Goal: Navigation & Orientation: Find specific page/section

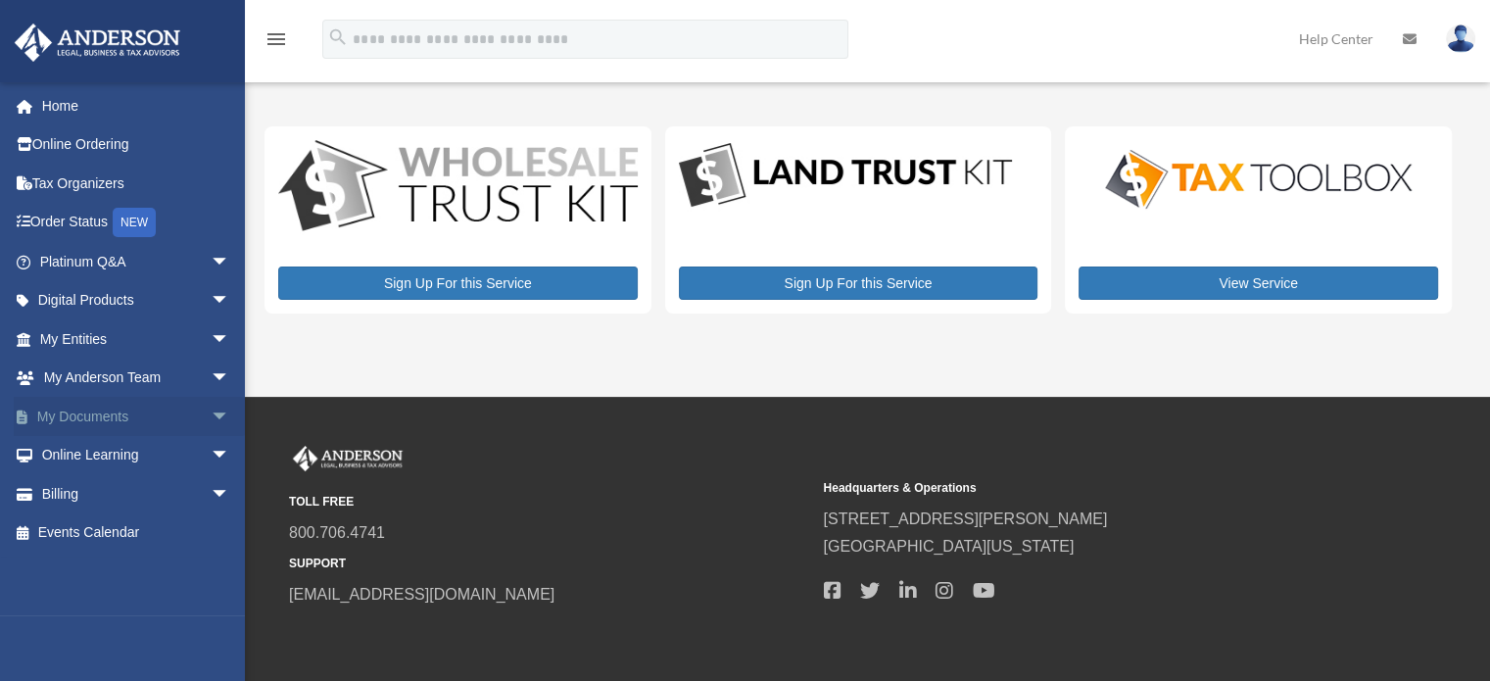
click at [211, 418] on span "arrow_drop_down" at bounding box center [230, 417] width 39 height 40
click at [211, 418] on span "arrow_drop_up" at bounding box center [230, 417] width 39 height 40
click at [211, 376] on span "arrow_drop_down" at bounding box center [230, 378] width 39 height 40
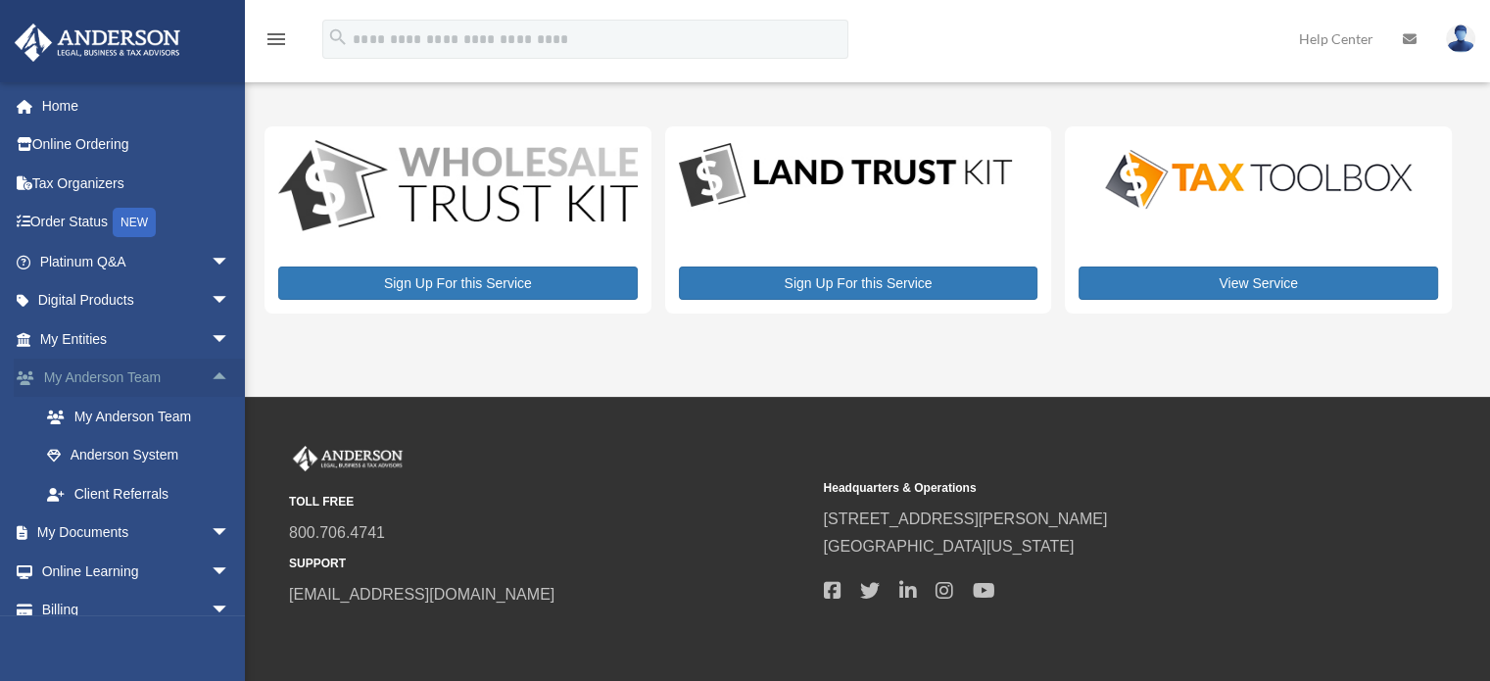
click at [211, 376] on span "arrow_drop_up" at bounding box center [230, 378] width 39 height 40
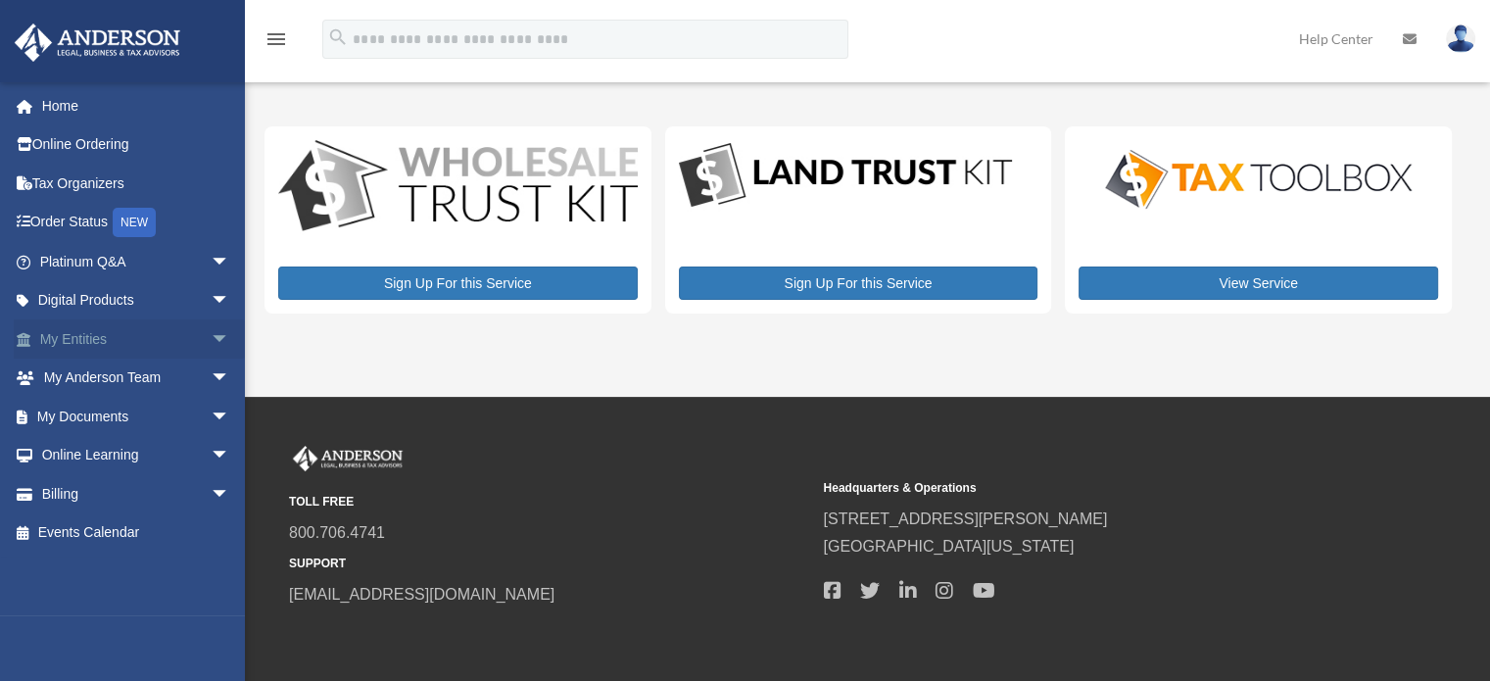
click at [211, 334] on span "arrow_drop_down" at bounding box center [230, 339] width 39 height 40
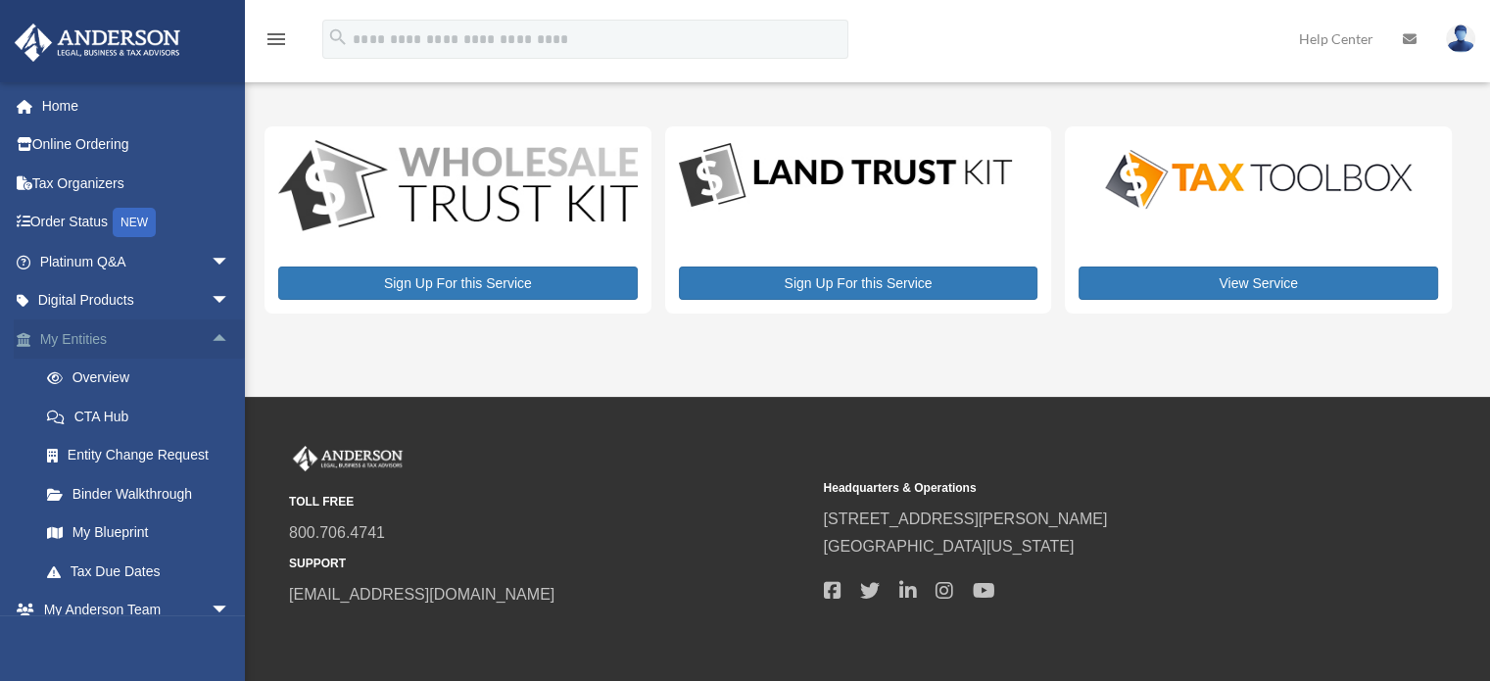
click at [211, 336] on span "arrow_drop_up" at bounding box center [230, 339] width 39 height 40
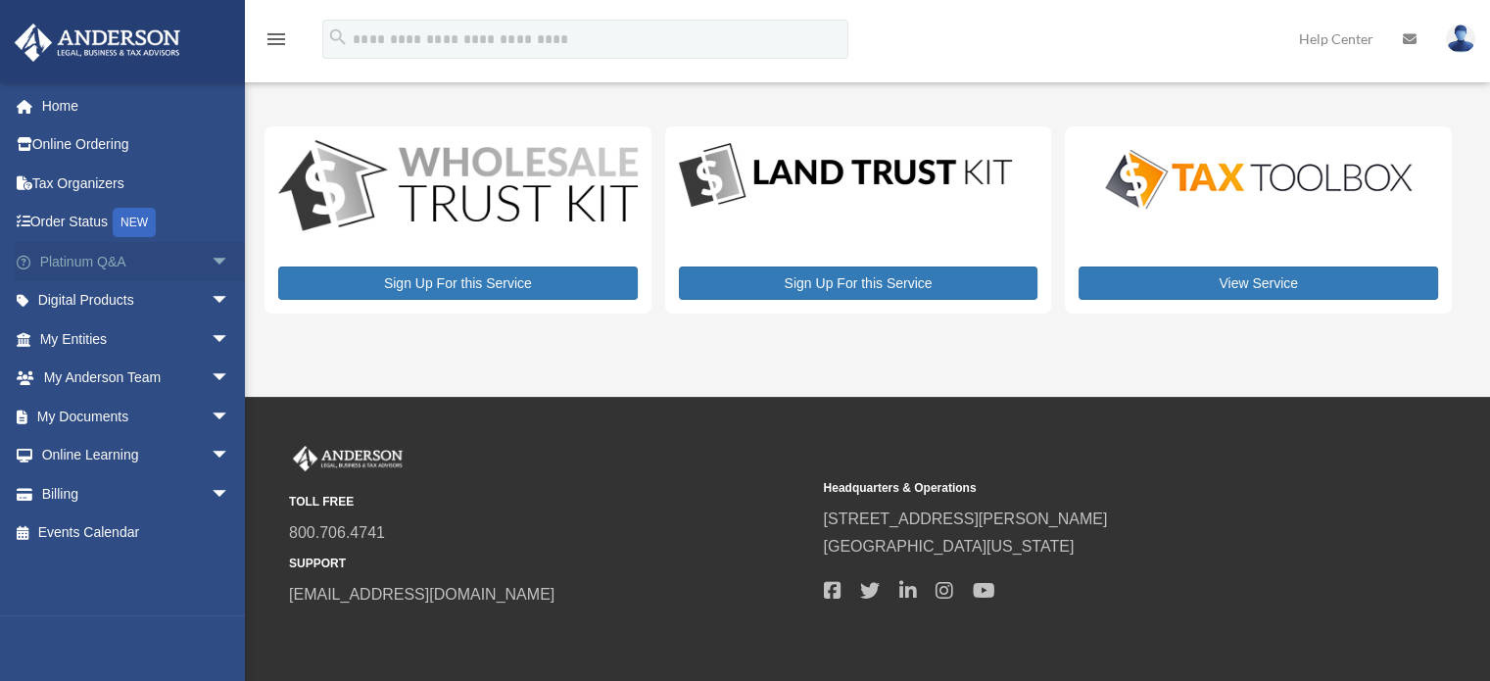
click at [211, 265] on span "arrow_drop_down" at bounding box center [230, 262] width 39 height 40
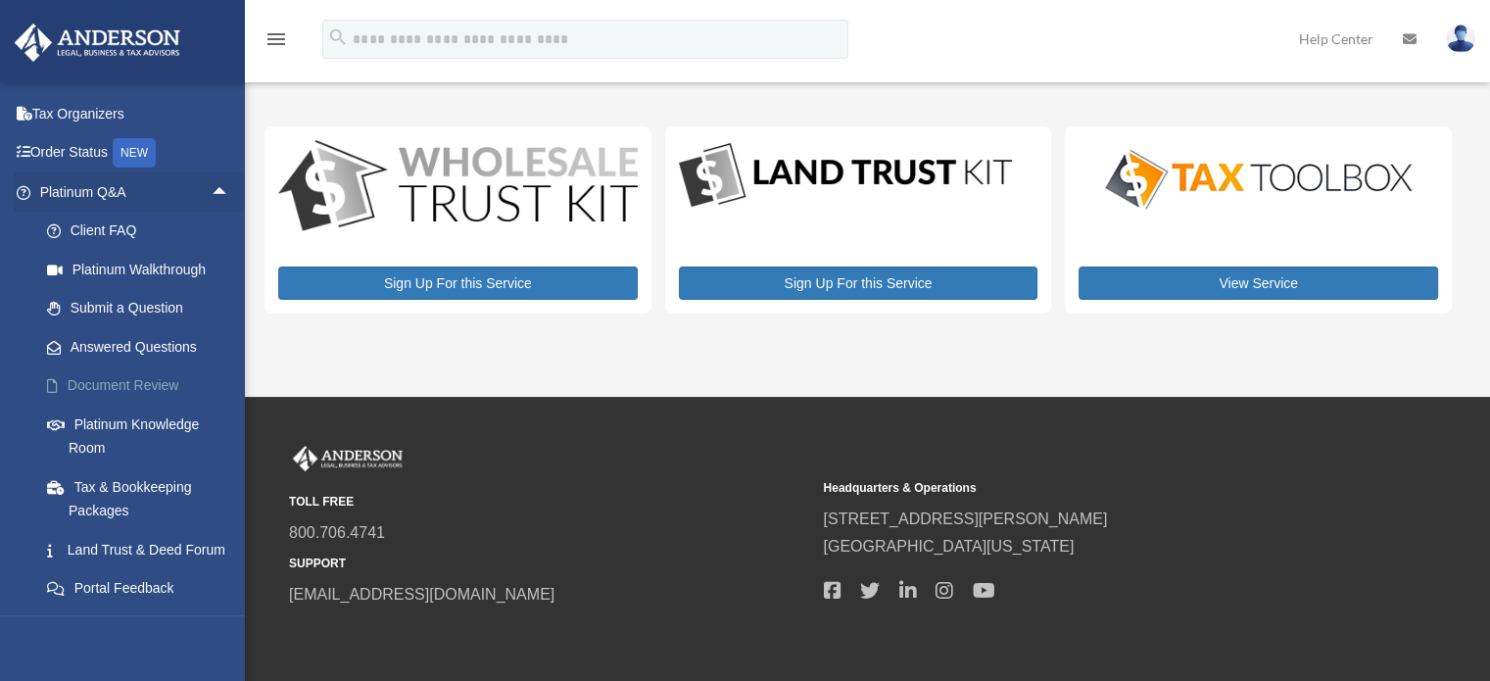
scroll to position [98, 0]
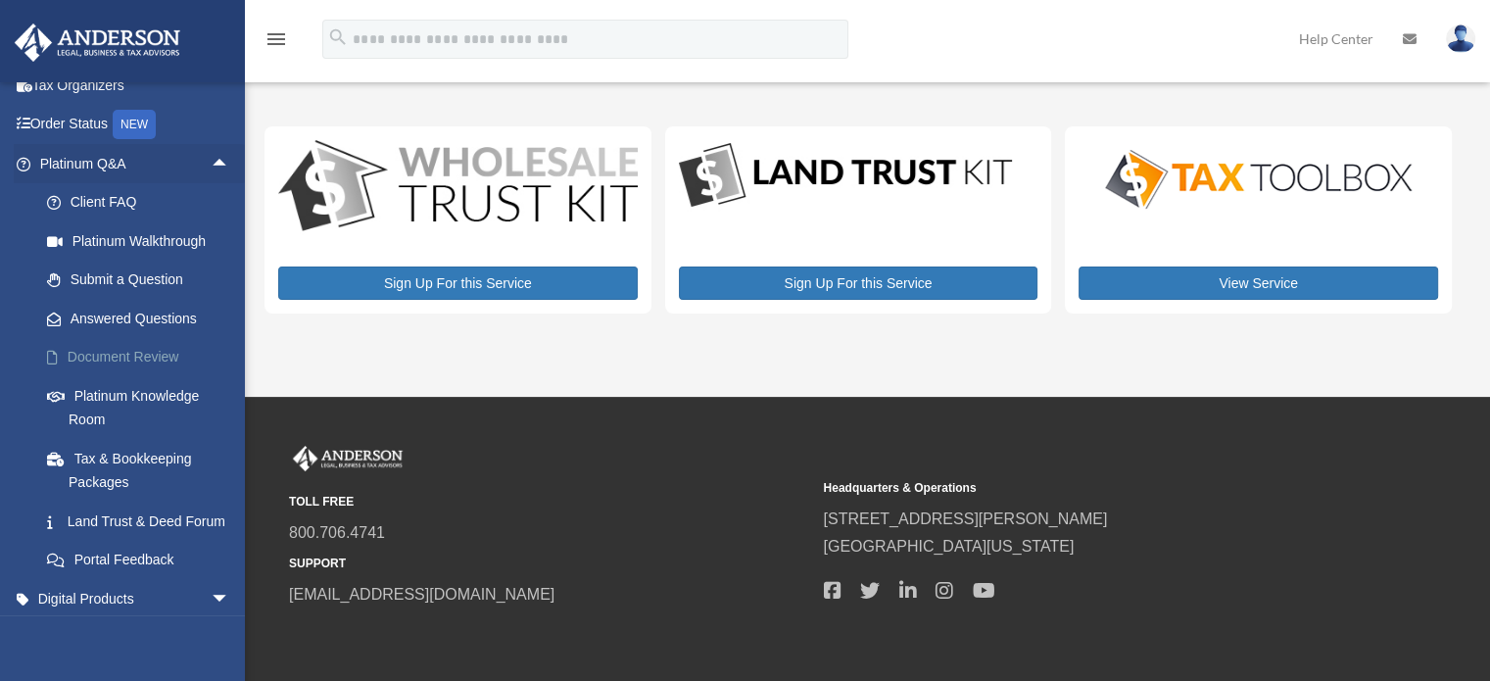
click at [119, 362] on link "Document Review" at bounding box center [143, 357] width 232 height 39
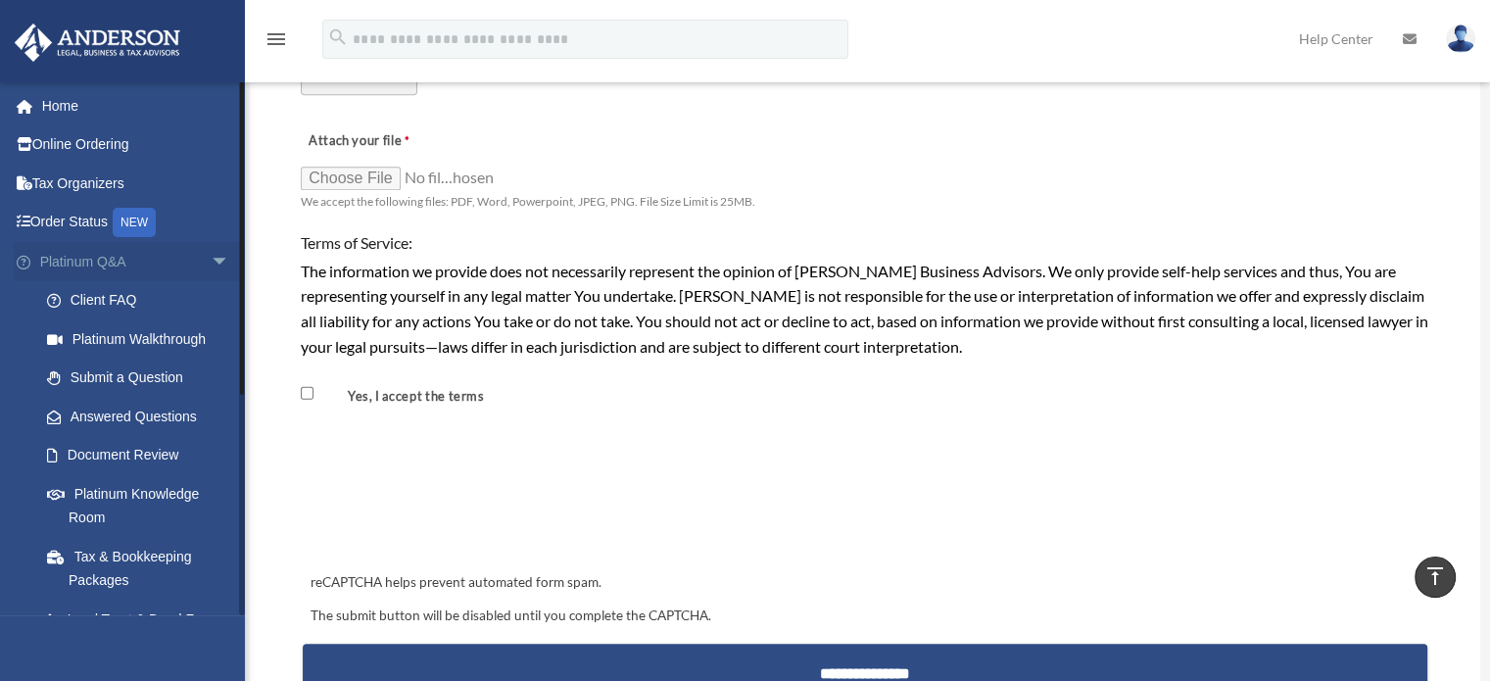
click at [98, 259] on link "Platinum Q&A arrow_drop_down" at bounding box center [137, 261] width 246 height 39
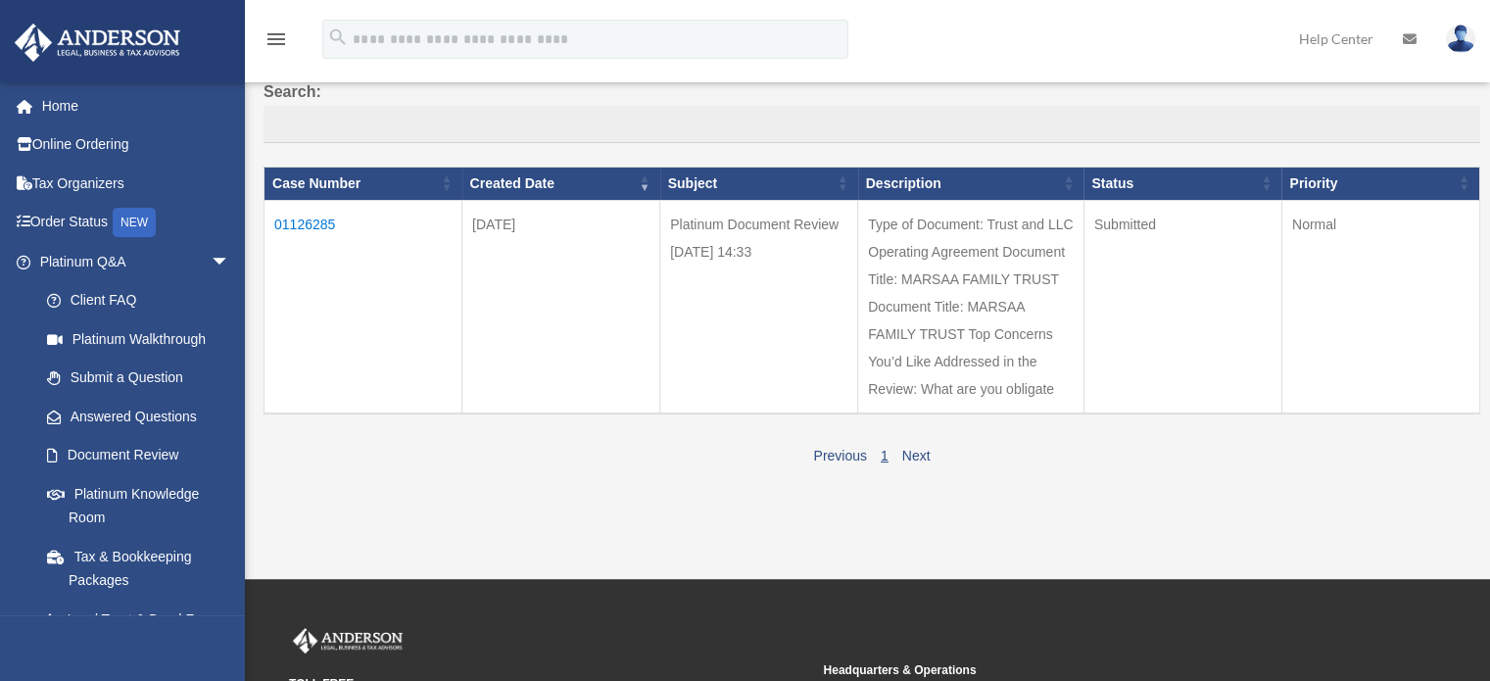
scroll to position [196, 0]
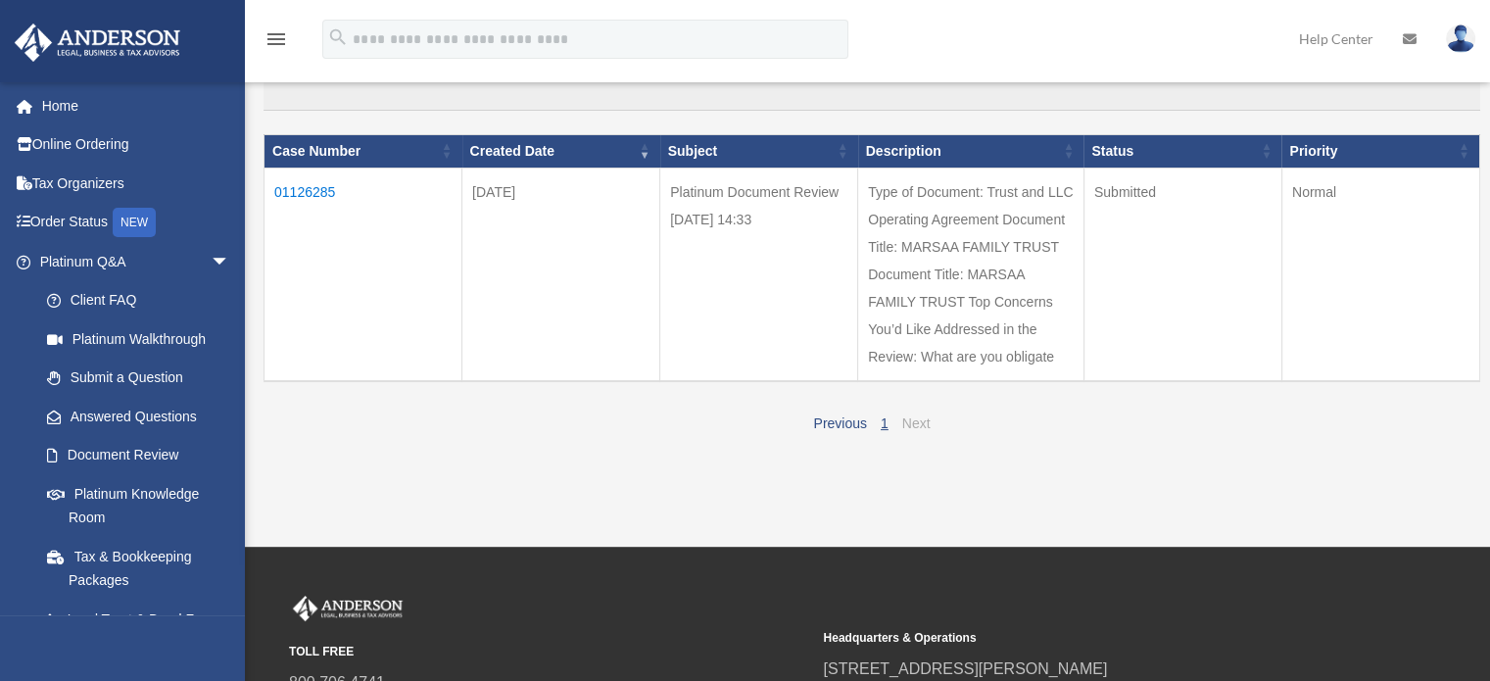
click at [913, 417] on link "Next" at bounding box center [916, 423] width 28 height 16
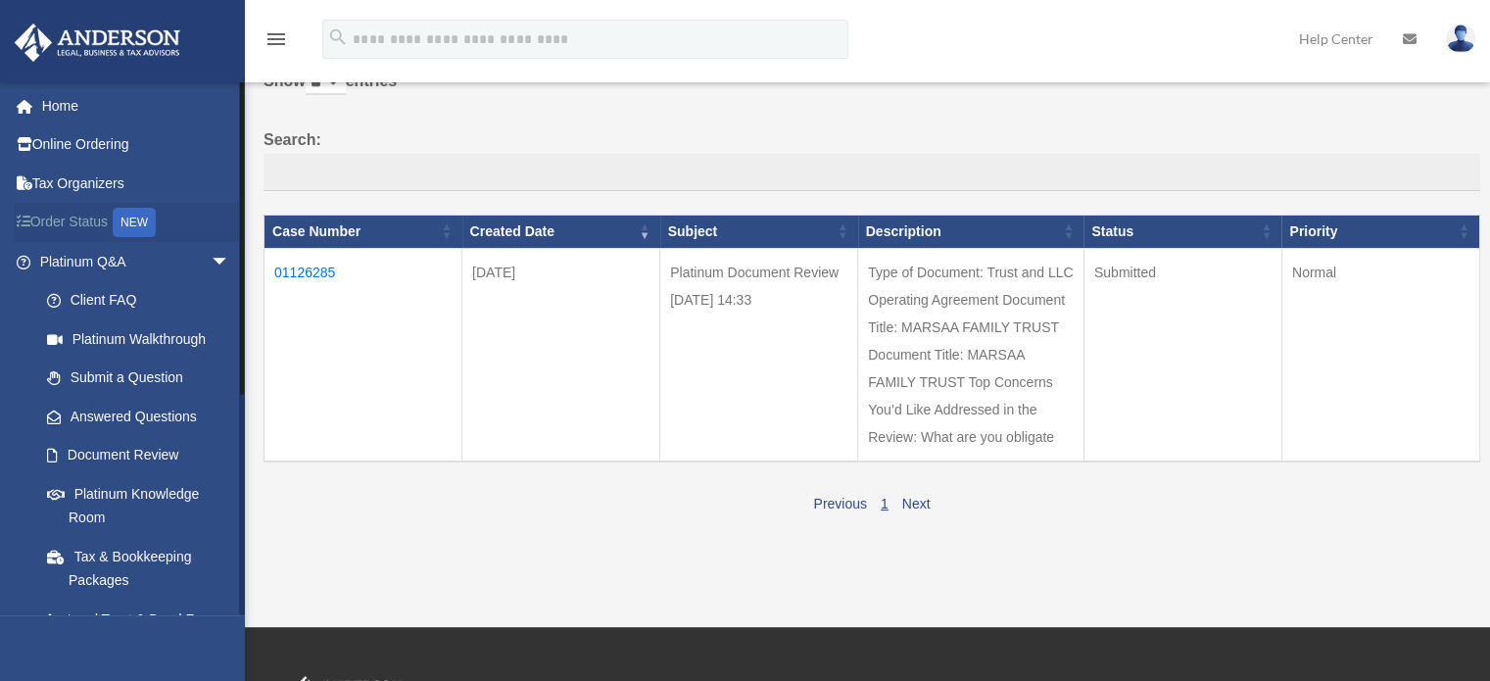
scroll to position [0, 0]
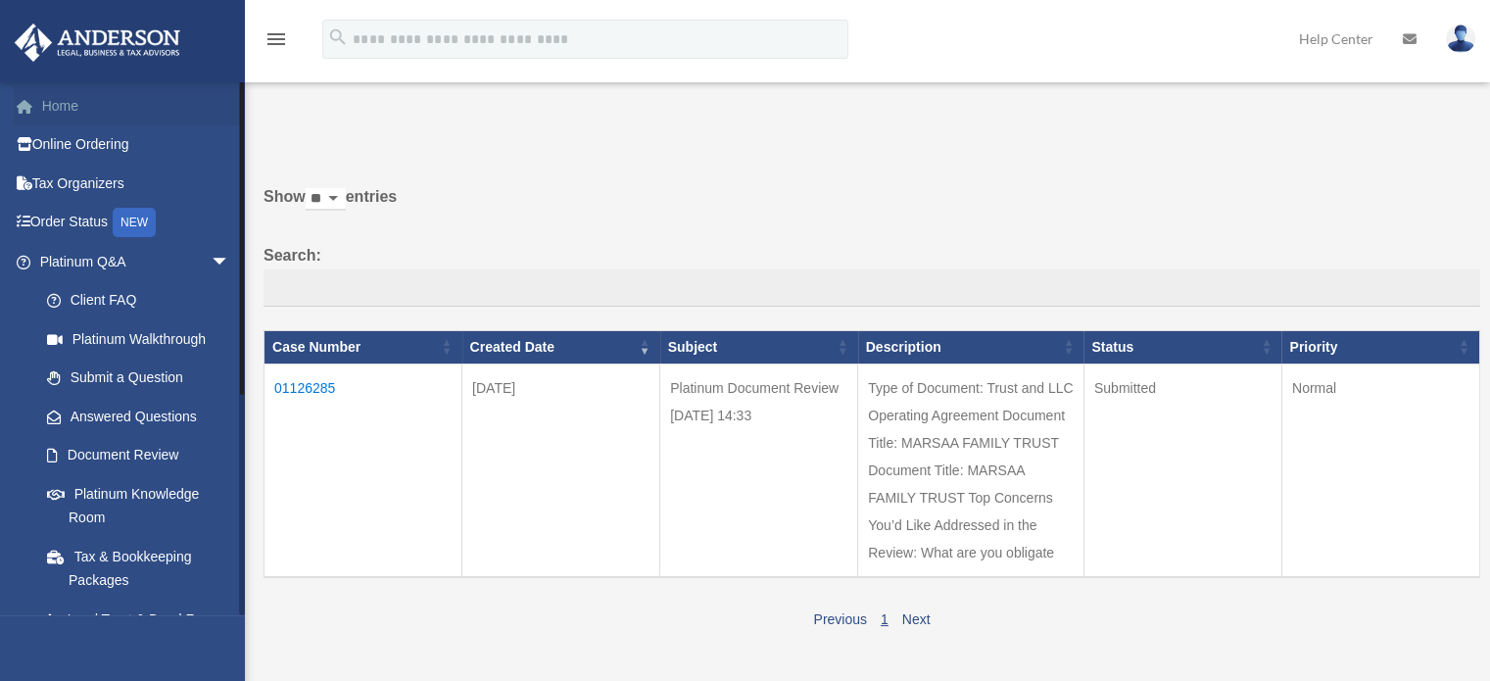
click at [73, 109] on link "Home" at bounding box center [137, 105] width 246 height 39
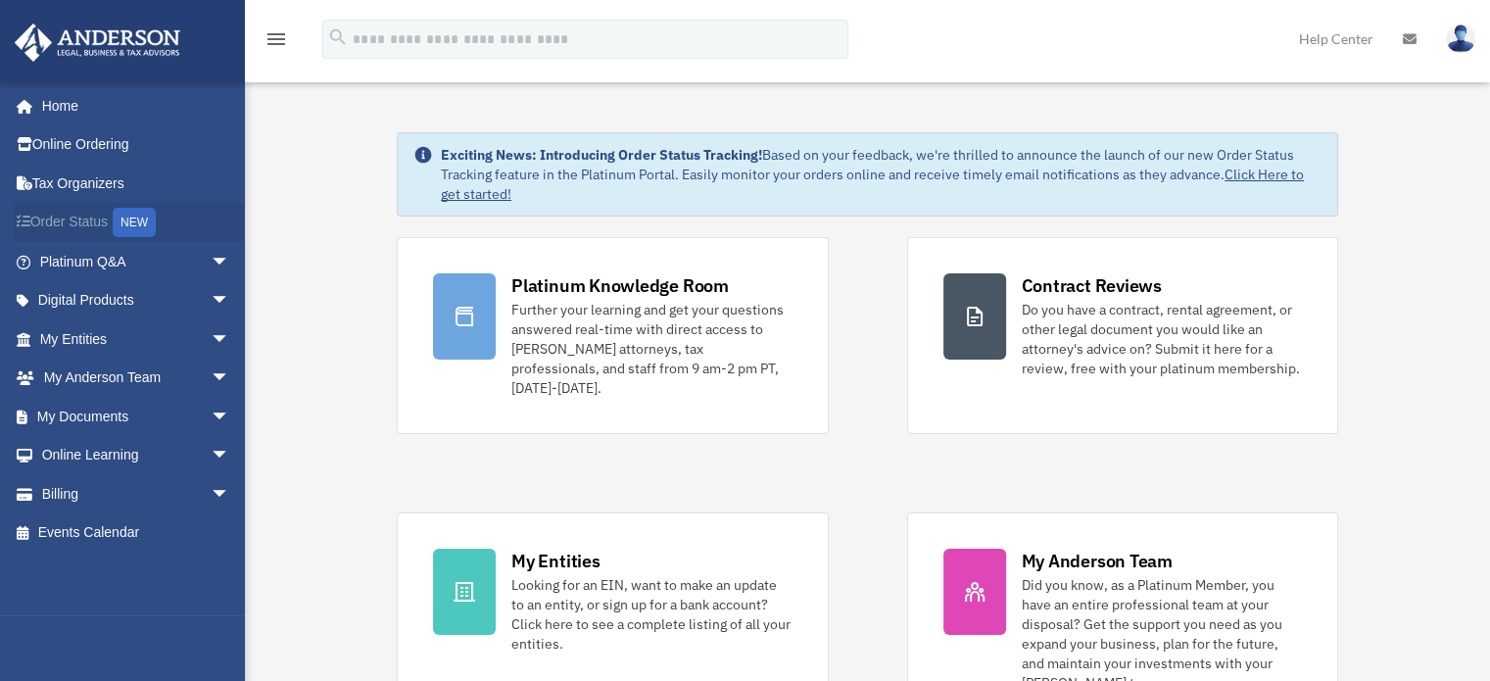
click at [88, 215] on link "Order Status NEW" at bounding box center [137, 223] width 246 height 40
click at [121, 252] on link "Platinum Q&A arrow_drop_down" at bounding box center [137, 261] width 246 height 39
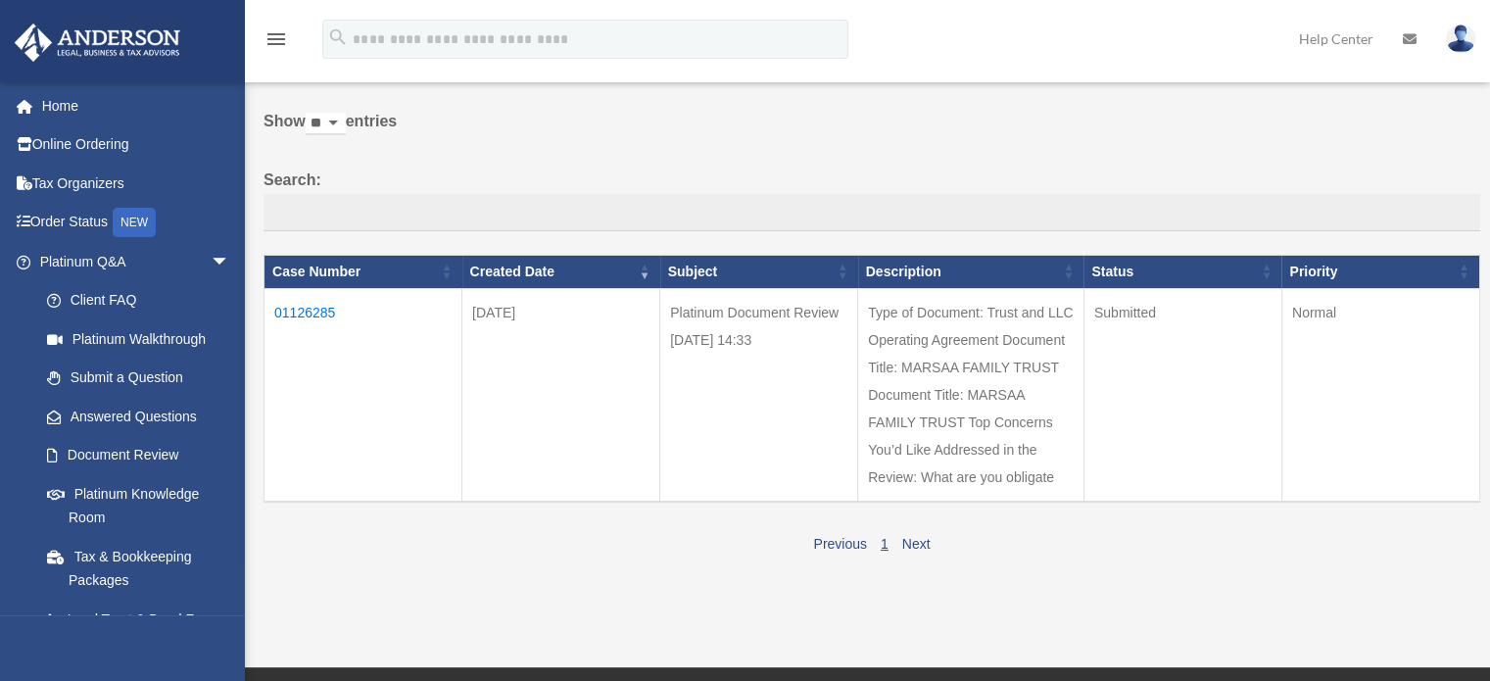
scroll to position [98, 0]
